Goal: Task Accomplishment & Management: Manage account settings

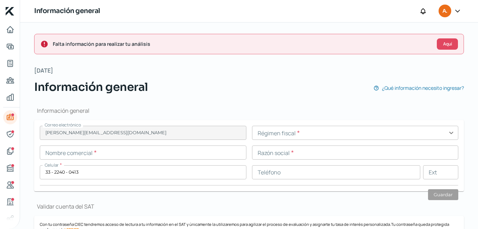
click at [291, 133] on input "text" at bounding box center [355, 133] width 207 height 14
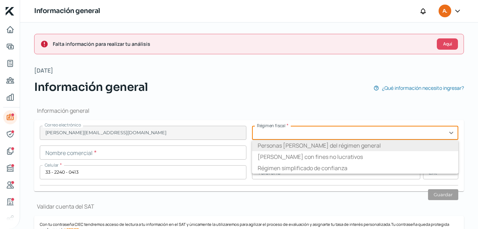
click at [338, 144] on li "Personas [PERSON_NAME] del régimen general" at bounding box center [355, 145] width 207 height 11
type input "Personas [PERSON_NAME] del régimen general"
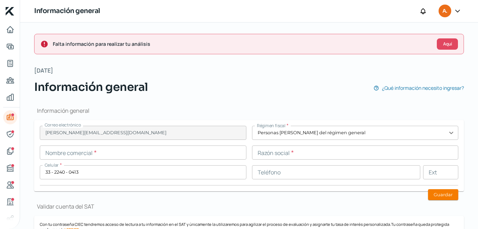
click at [310, 151] on input "text" at bounding box center [355, 152] width 207 height 14
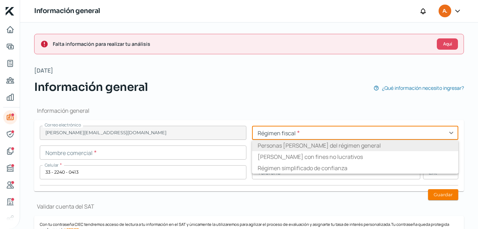
click at [393, 135] on input "text" at bounding box center [355, 133] width 207 height 14
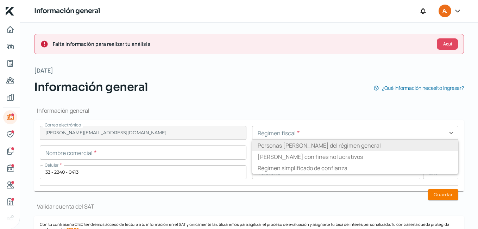
click at [339, 144] on li "Personas [PERSON_NAME] del régimen general" at bounding box center [355, 145] width 207 height 11
type input "Personas [PERSON_NAME] del régimen general"
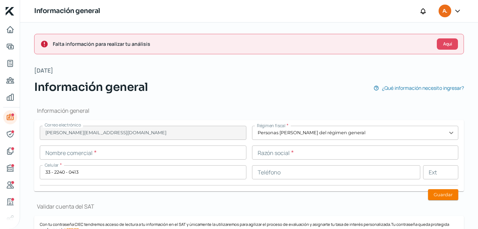
click at [297, 157] on input "text" at bounding box center [355, 152] width 207 height 14
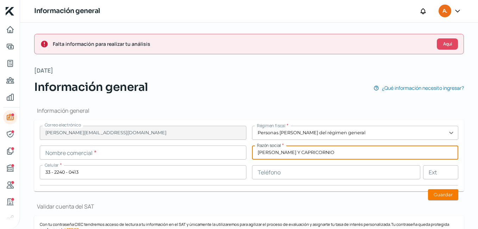
type input "TAURO Y CAPRICORNIO"
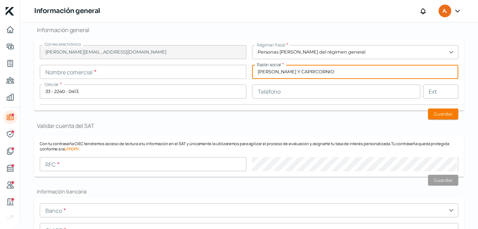
scroll to position [106, 0]
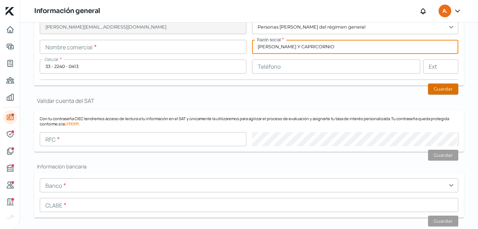
click at [440, 86] on button "Guardar" at bounding box center [443, 88] width 30 height 11
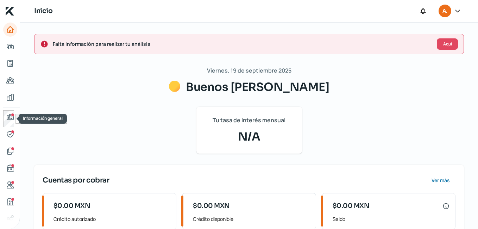
drag, startPoint x: 12, startPoint y: 113, endPoint x: 32, endPoint y: 117, distance: 21.1
click at [12, 113] on div "Información general" at bounding box center [13, 115] width 4 height 4
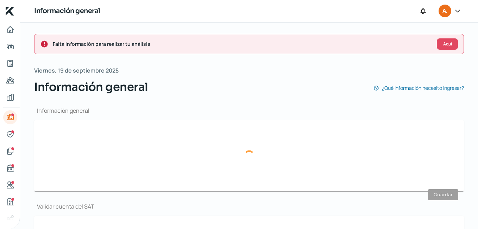
type input "[PERSON_NAME][EMAIL_ADDRESS][DOMAIN_NAME]"
type input "Personas [PERSON_NAME] del régimen general"
type input "33 - 2240 - 0413"
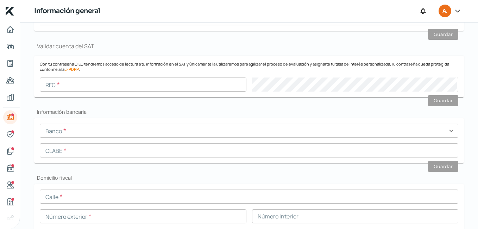
scroll to position [141, 0]
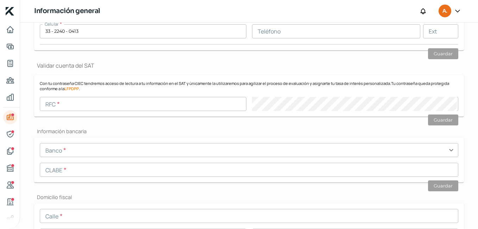
click at [67, 107] on input "text" at bounding box center [143, 104] width 207 height 14
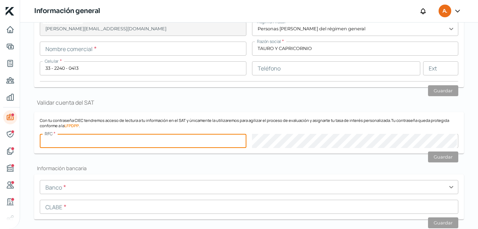
scroll to position [35, 0]
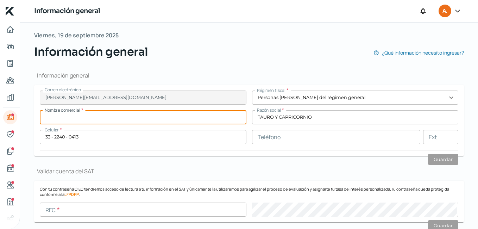
click at [77, 119] on input "text" at bounding box center [143, 117] width 207 height 14
type input "m"
type input "MBROKERMEDIA"
click at [299, 137] on input "text" at bounding box center [336, 137] width 169 height 14
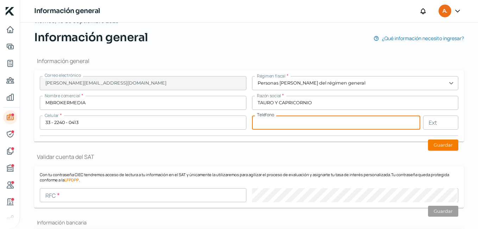
scroll to position [106, 0]
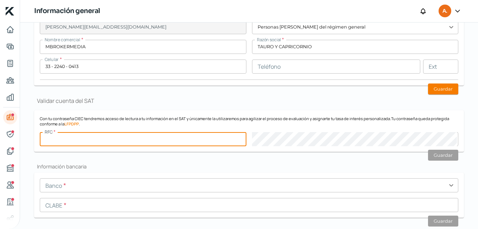
click at [76, 141] on input "text" at bounding box center [143, 139] width 207 height 14
paste input "TCA141003S87"
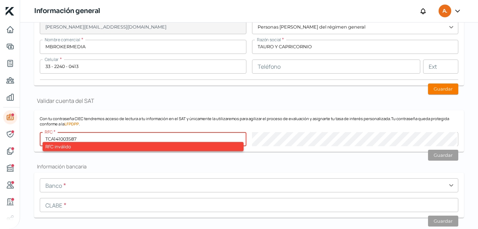
type input "TCA141003S87"
click at [256, 173] on form "Banco * expand_more [PERSON_NAME] * Guardar" at bounding box center [249, 195] width 430 height 45
drag, startPoint x: 87, startPoint y: 137, endPoint x: 43, endPoint y: 138, distance: 44.4
click at [43, 138] on input "TCA141003S87" at bounding box center [143, 139] width 207 height 14
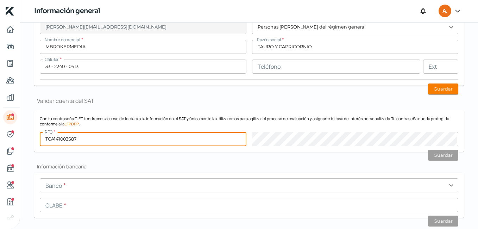
type input "TCA141003S87"
click at [226, 163] on h2 "Información bancaria" at bounding box center [249, 166] width 430 height 7
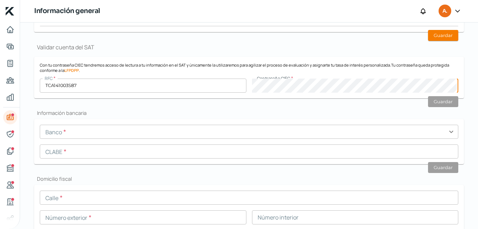
scroll to position [176, 0]
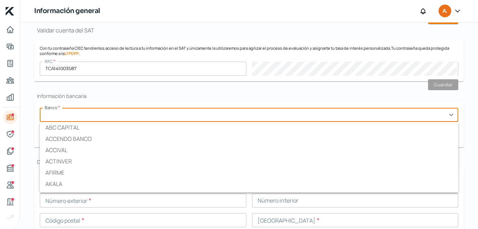
click at [60, 115] on input "text" at bounding box center [249, 115] width 419 height 14
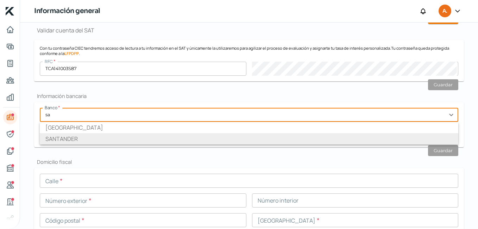
click at [69, 138] on li "SANTANDER" at bounding box center [249, 138] width 419 height 11
type input "SANTANDER"
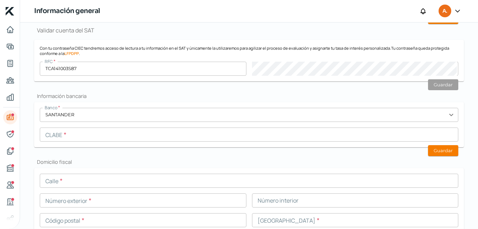
click at [67, 138] on input "text" at bounding box center [249, 134] width 419 height 14
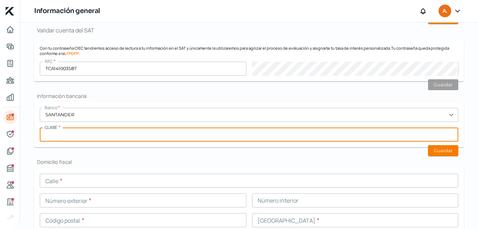
click at [69, 137] on input "text" at bounding box center [249, 134] width 419 height 14
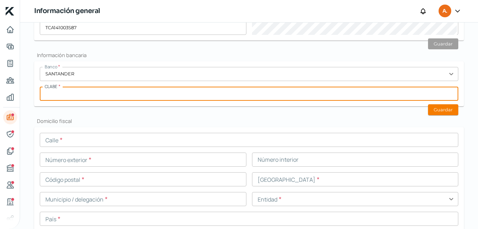
scroll to position [247, 0]
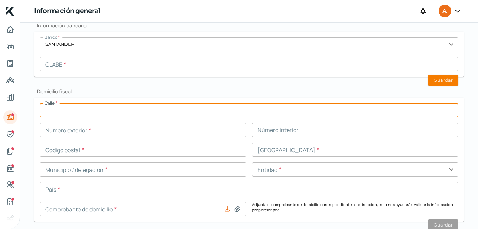
click at [55, 113] on input "text" at bounding box center [249, 110] width 419 height 14
type input "A LAS CIMAS"
click at [78, 129] on input "text" at bounding box center [143, 130] width 207 height 14
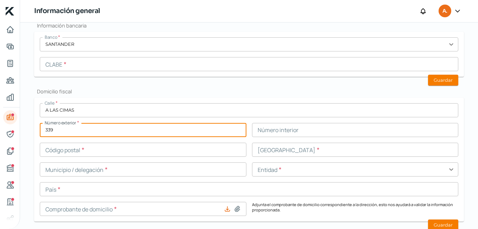
type input "339"
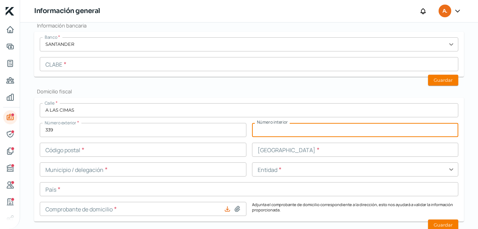
click at [286, 135] on input "text" at bounding box center [355, 130] width 207 height 14
click at [73, 149] on input "text" at bounding box center [143, 150] width 207 height 14
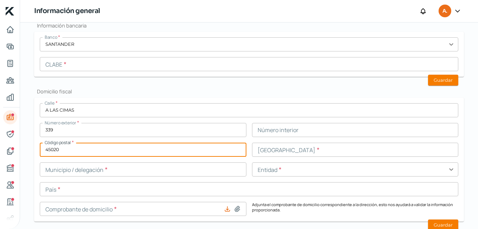
type input "45020"
click at [276, 150] on input "text" at bounding box center [355, 150] width 207 height 14
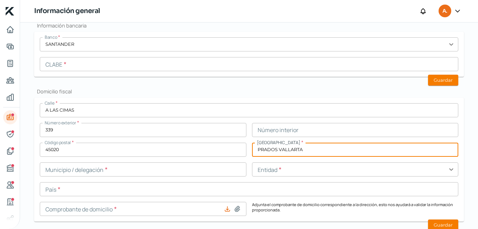
type input "PRADOS VALLARTA"
click at [57, 170] on input "text" at bounding box center [143, 169] width 207 height 14
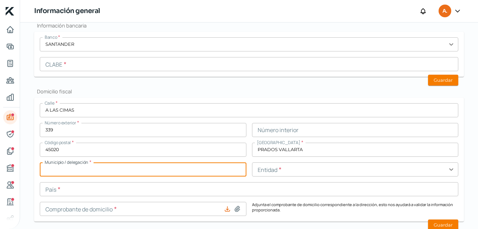
type input "G"
type input "ZAPOPAN"
click at [268, 172] on input "text" at bounding box center [355, 169] width 207 height 14
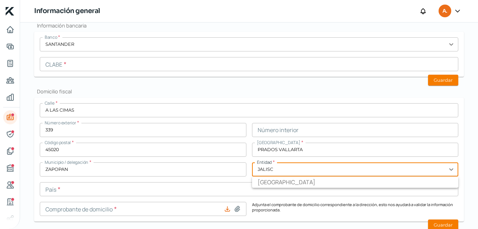
type input "[GEOGRAPHIC_DATA]"
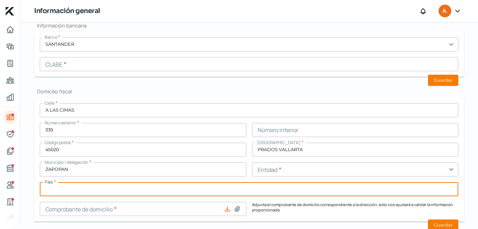
click at [75, 189] on input "text" at bounding box center [249, 189] width 419 height 14
type input "E"
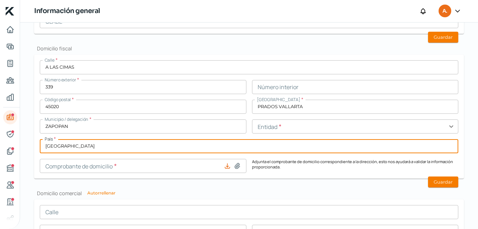
scroll to position [317, 0]
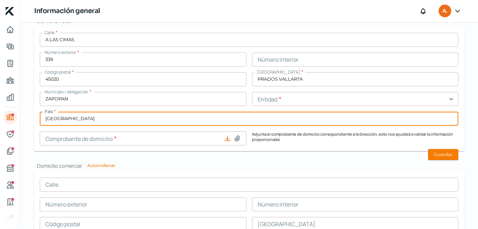
type input "[GEOGRAPHIC_DATA]"
click at [239, 137] on icon at bounding box center [237, 138] width 7 height 7
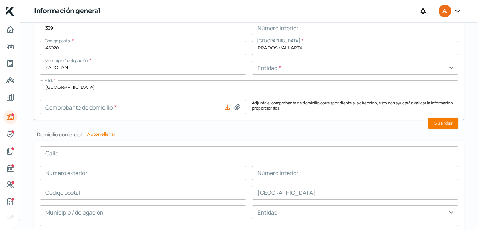
scroll to position [352, 0]
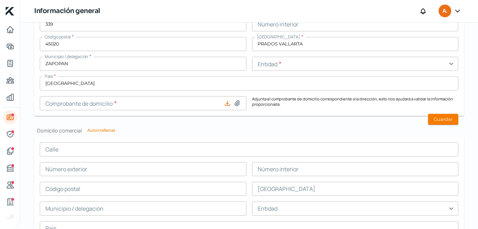
click at [68, 151] on input "text" at bounding box center [249, 149] width 419 height 14
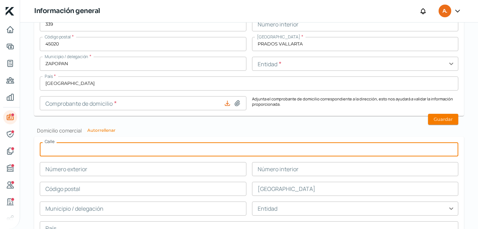
click at [98, 130] on button "Autorrellenar" at bounding box center [101, 130] width 28 height 4
type input "A LAS CIMAS"
type input "339"
type input "45020"
type input "PRADOS VALLARTA"
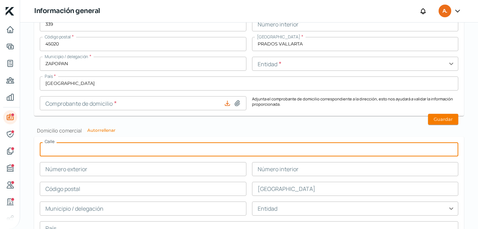
type input "ZAPOPAN"
type input "[GEOGRAPHIC_DATA]"
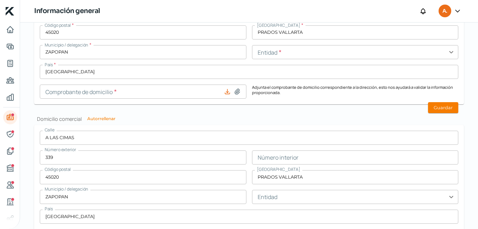
scroll to position [458, 0]
